Goal: Task Accomplishment & Management: Use online tool/utility

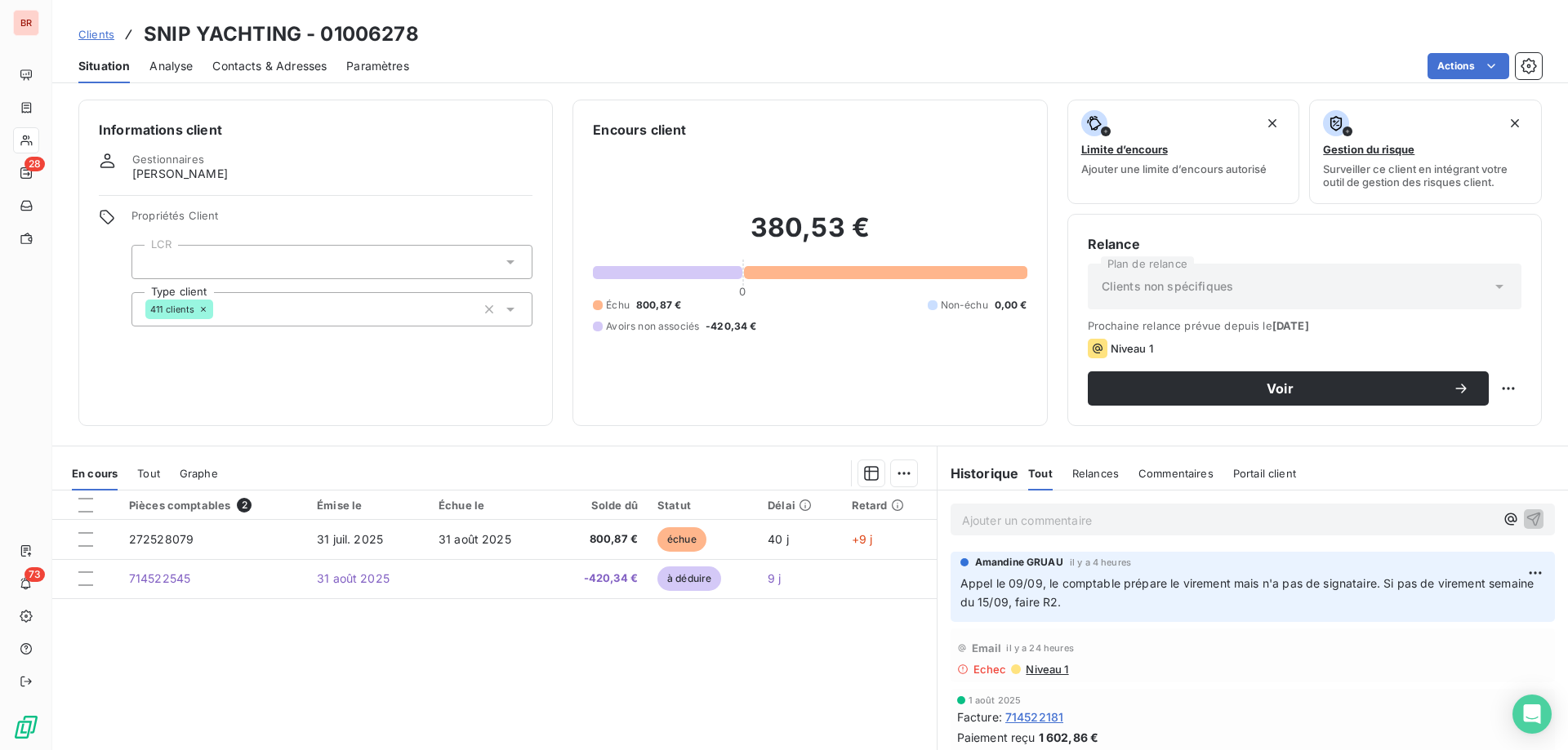
click at [753, 47] on div "Clients SNIP YACHTING - 01006278" at bounding box center [809, 35] width 1515 height 29
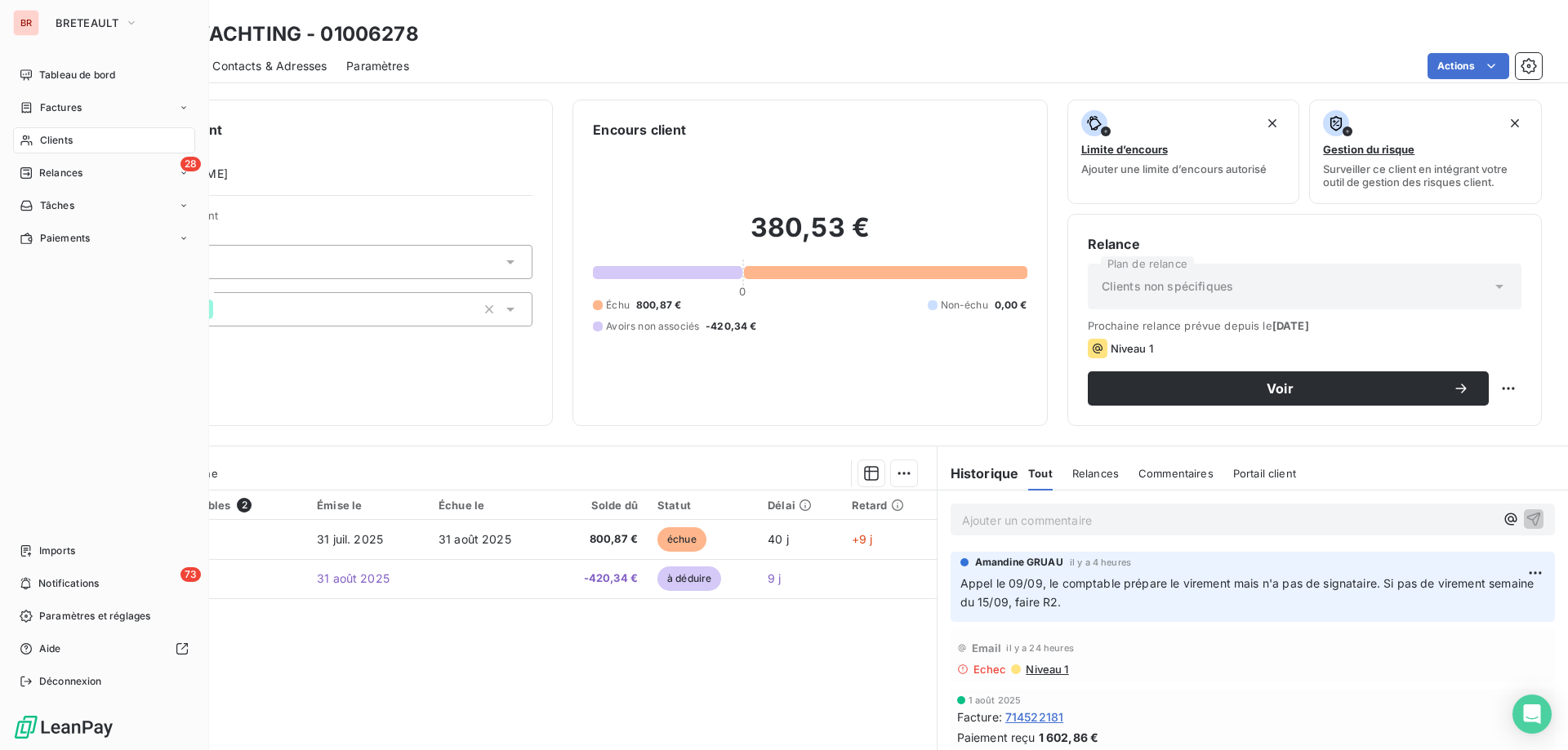
click at [65, 141] on span "Clients" at bounding box center [56, 140] width 33 height 15
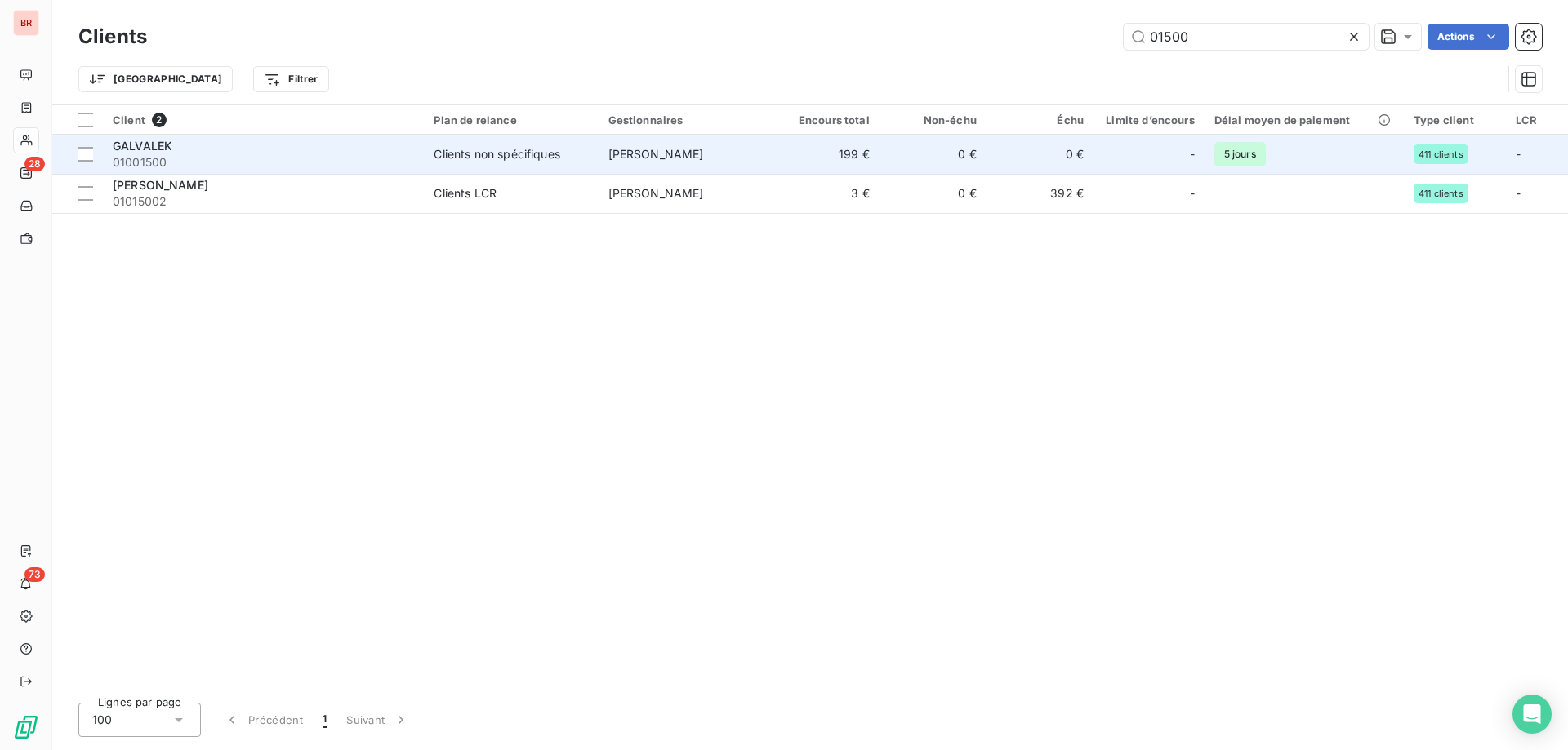
type input "01500"
click at [277, 161] on span "01001500" at bounding box center [263, 163] width 301 height 16
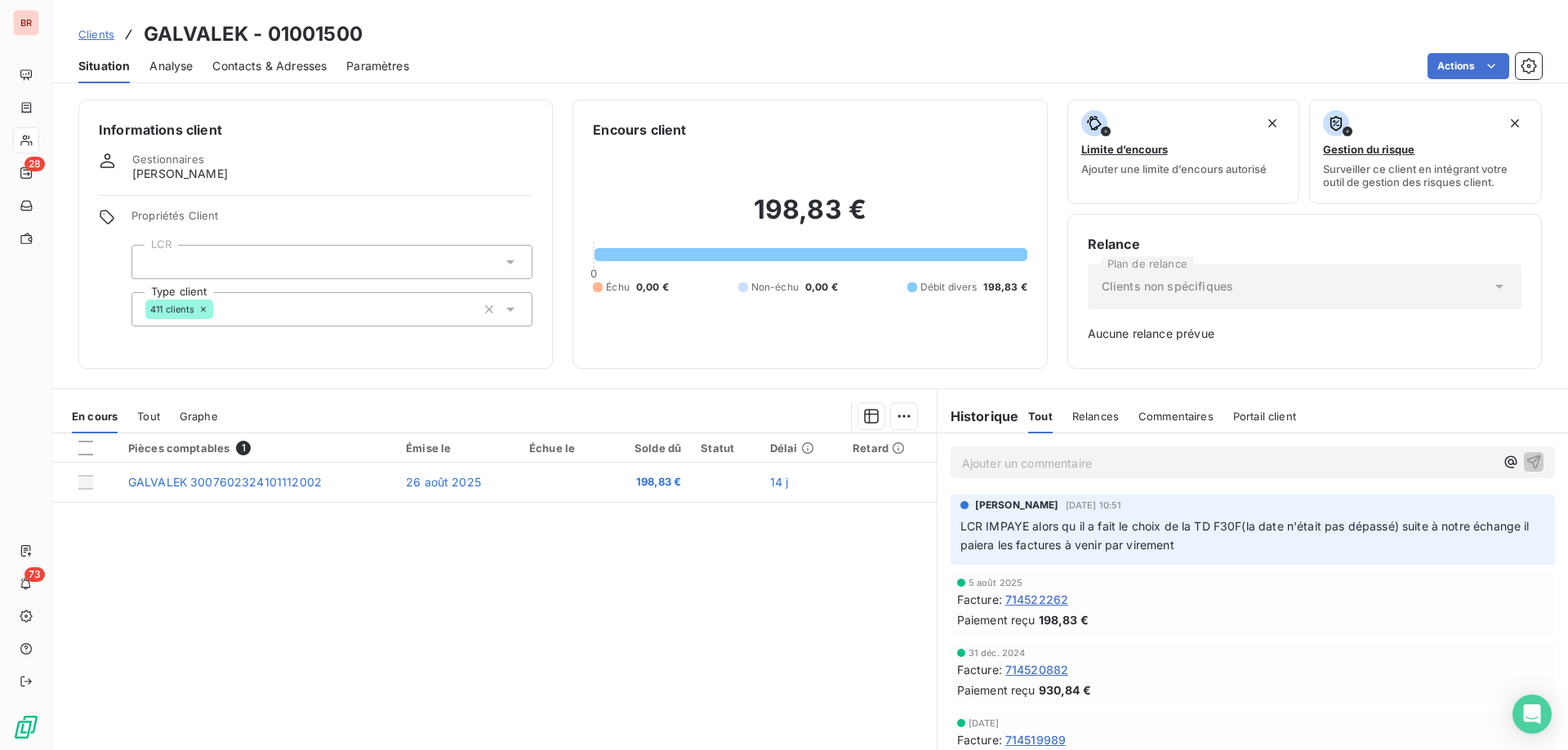
click at [1008, 476] on div "Ajouter un commentaire ﻿" at bounding box center [1252, 462] width 604 height 32
click at [1008, 465] on p "Ajouter un commentaire ﻿" at bounding box center [1227, 463] width 532 height 20
click at [673, 33] on div "Clients GALVALEK - 01001500" at bounding box center [809, 35] width 1515 height 29
click at [1013, 468] on p "Ajouter un commentaire ﻿" at bounding box center [1227, 463] width 532 height 20
